Goal: Transaction & Acquisition: Obtain resource

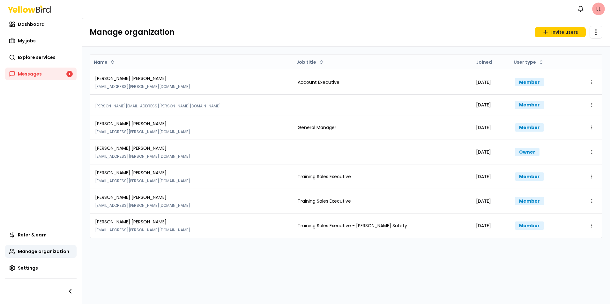
click at [25, 55] on span "Explore services" at bounding box center [37, 57] width 38 height 6
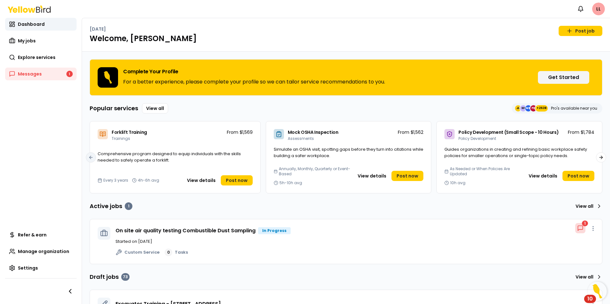
click at [33, 56] on span "Explore services" at bounding box center [37, 57] width 38 height 6
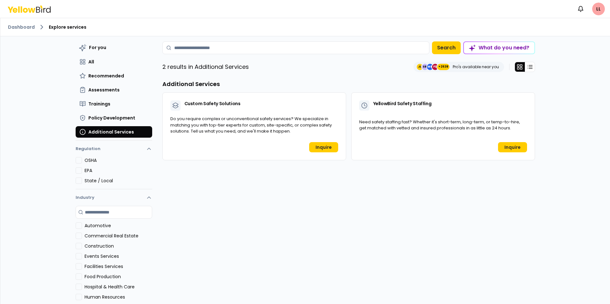
scroll to position [18, 0]
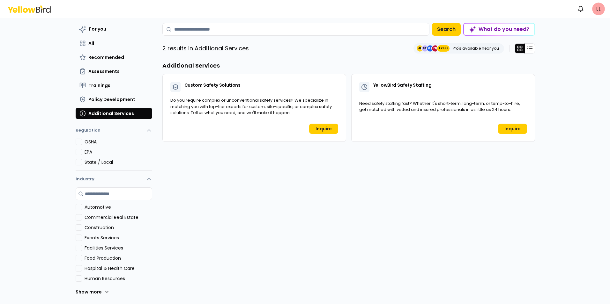
click at [95, 84] on span "Trainings" at bounding box center [99, 85] width 22 height 6
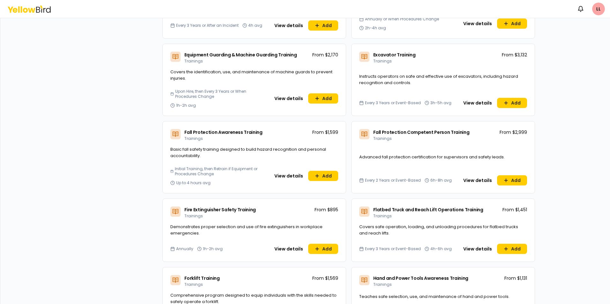
scroll to position [560, 0]
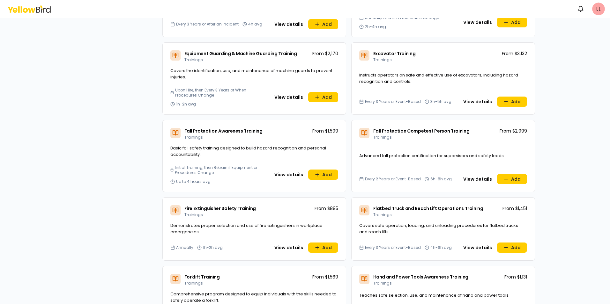
click at [280, 246] on button "View details" at bounding box center [288, 248] width 36 height 10
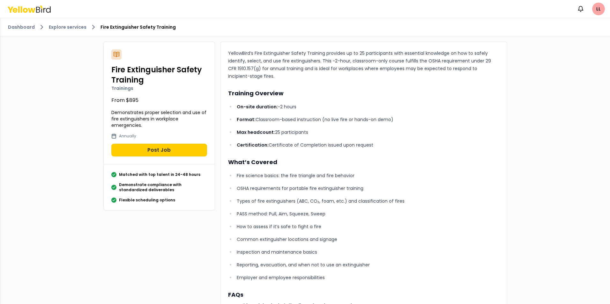
click at [73, 25] on link "Explore services" at bounding box center [68, 27] width 38 height 6
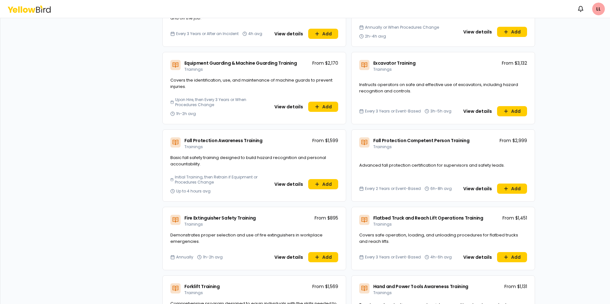
scroll to position [574, 0]
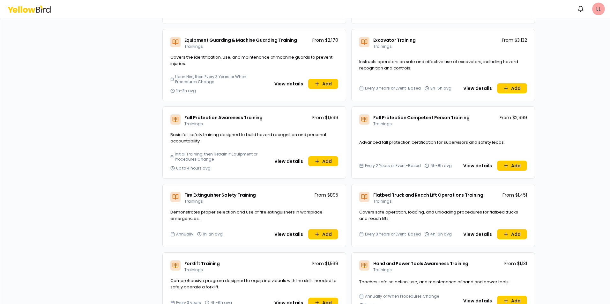
click at [285, 234] on button "View details" at bounding box center [288, 234] width 36 height 10
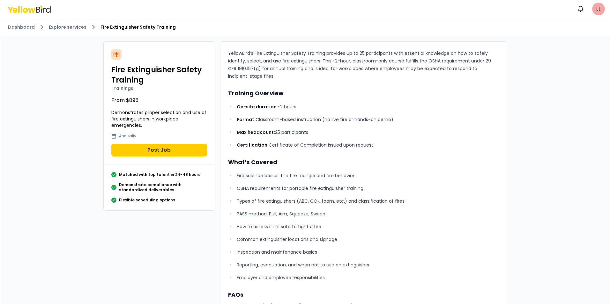
click at [22, 26] on link "Dashboard" at bounding box center [21, 27] width 27 height 6
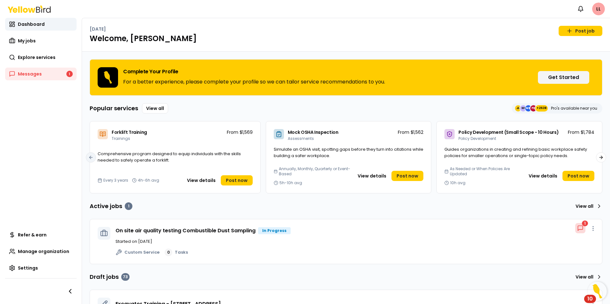
drag, startPoint x: 24, startPoint y: 55, endPoint x: 37, endPoint y: 56, distance: 13.1
click at [24, 55] on span "Explore services" at bounding box center [37, 57] width 38 height 6
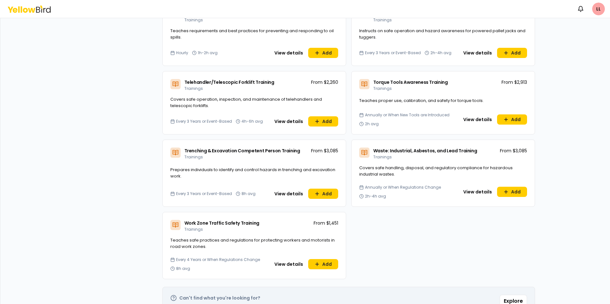
scroll to position [2064, 0]
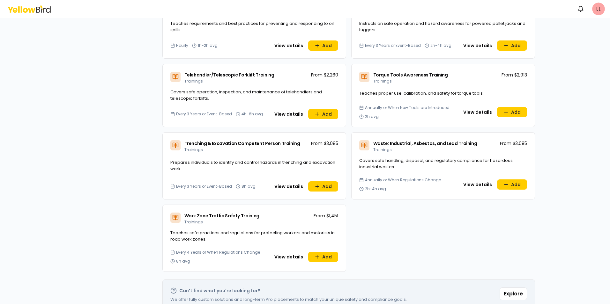
click at [512, 288] on button "Explore" at bounding box center [512, 294] width 27 height 13
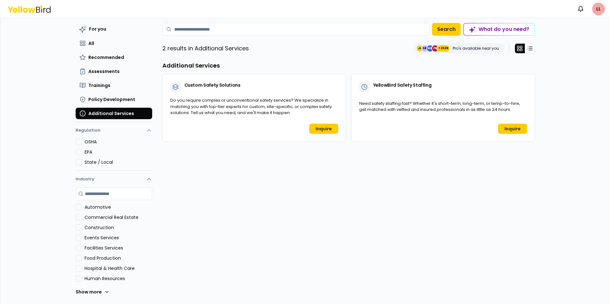
scroll to position [18, 0]
click at [315, 127] on link "Inquire" at bounding box center [323, 129] width 29 height 10
